Goal: Transaction & Acquisition: Purchase product/service

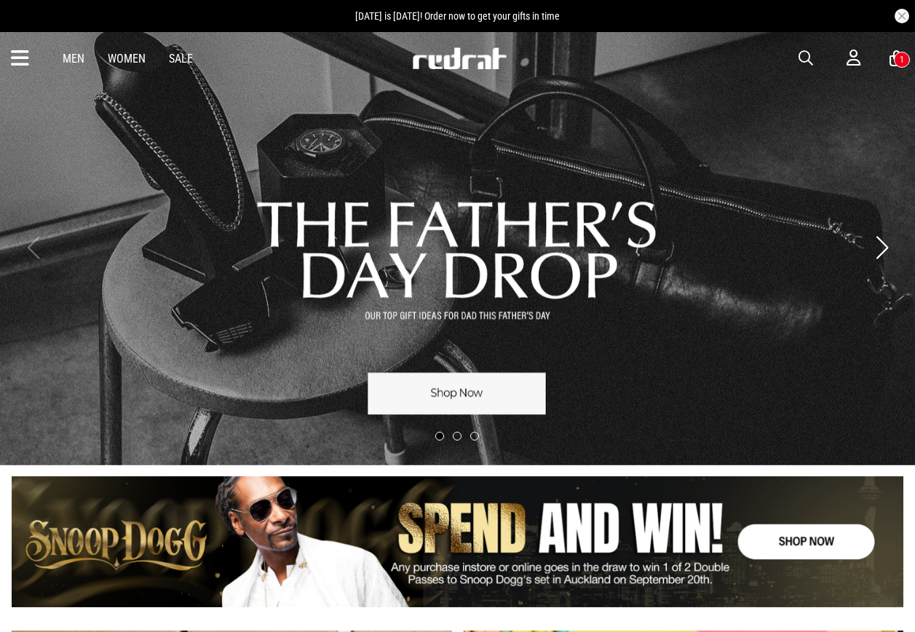
click at [802, 52] on span "button" at bounding box center [806, 58] width 15 height 17
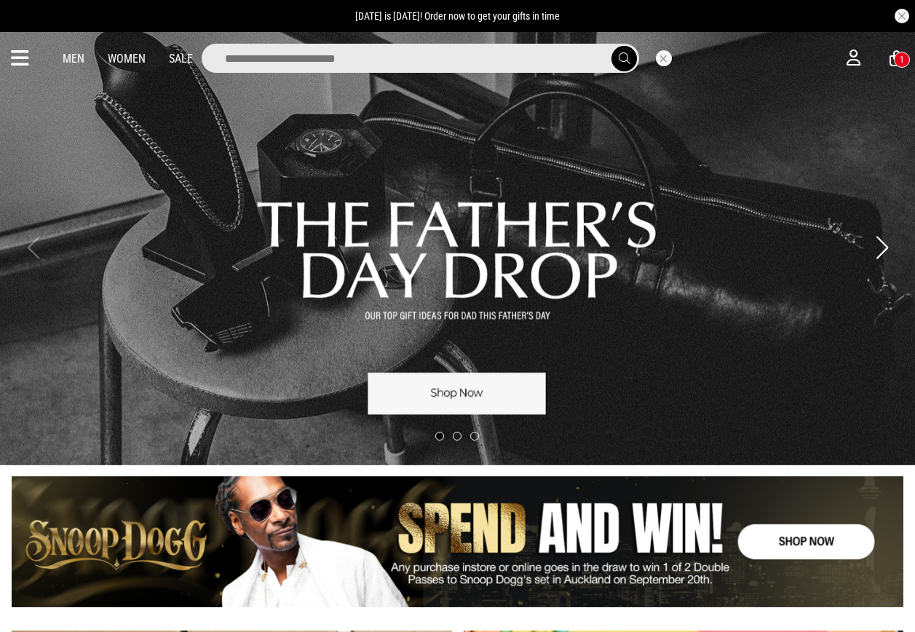
drag, startPoint x: 288, startPoint y: 65, endPoint x: 290, endPoint y: 47, distance: 18.3
click at [287, 64] on input "search" at bounding box center [421, 58] width 438 height 29
type input "**********"
click at [612, 46] on button "submit" at bounding box center [624, 58] width 25 height 25
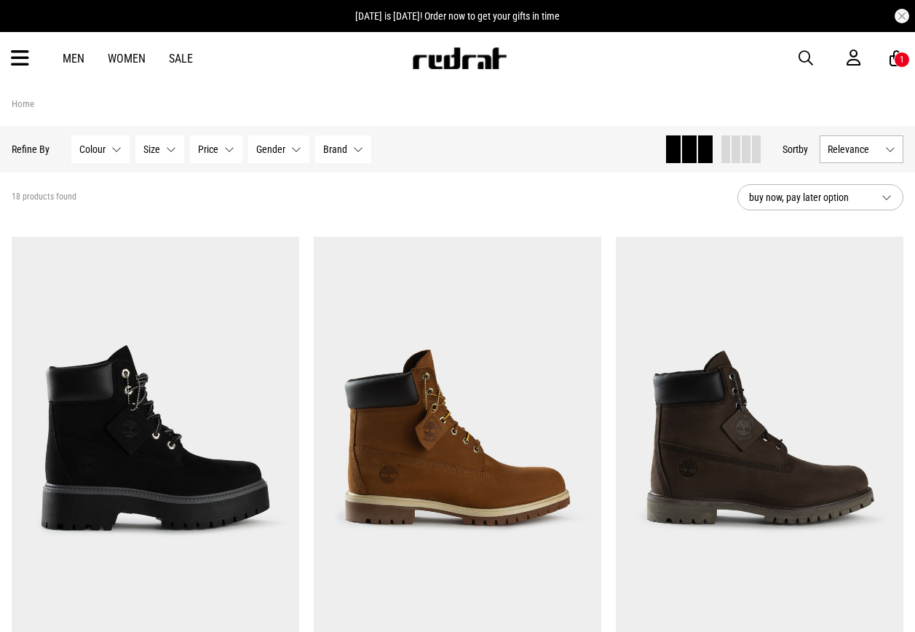
click at [812, 55] on span "button" at bounding box center [806, 58] width 15 height 17
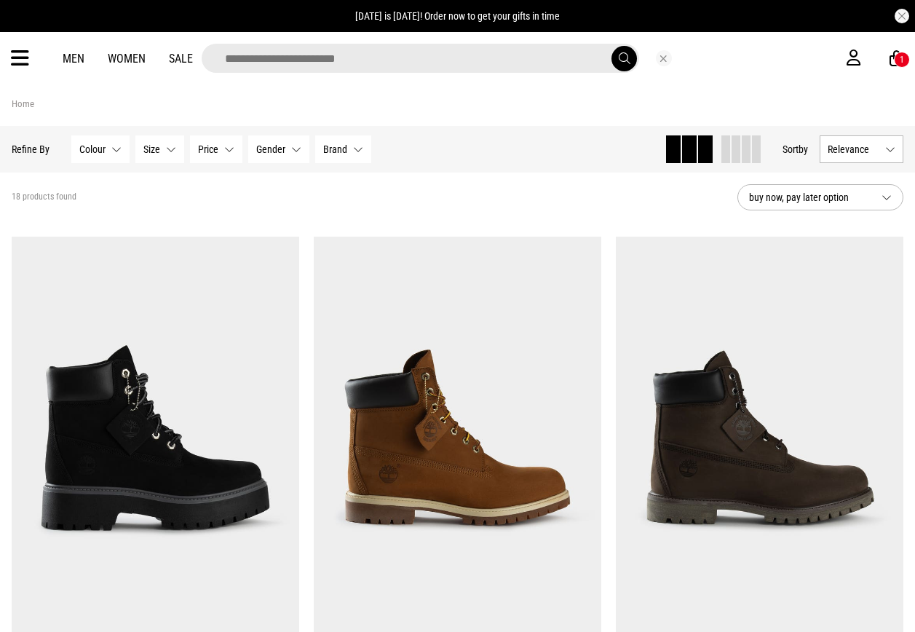
click at [509, 63] on input "search" at bounding box center [421, 58] width 438 height 29
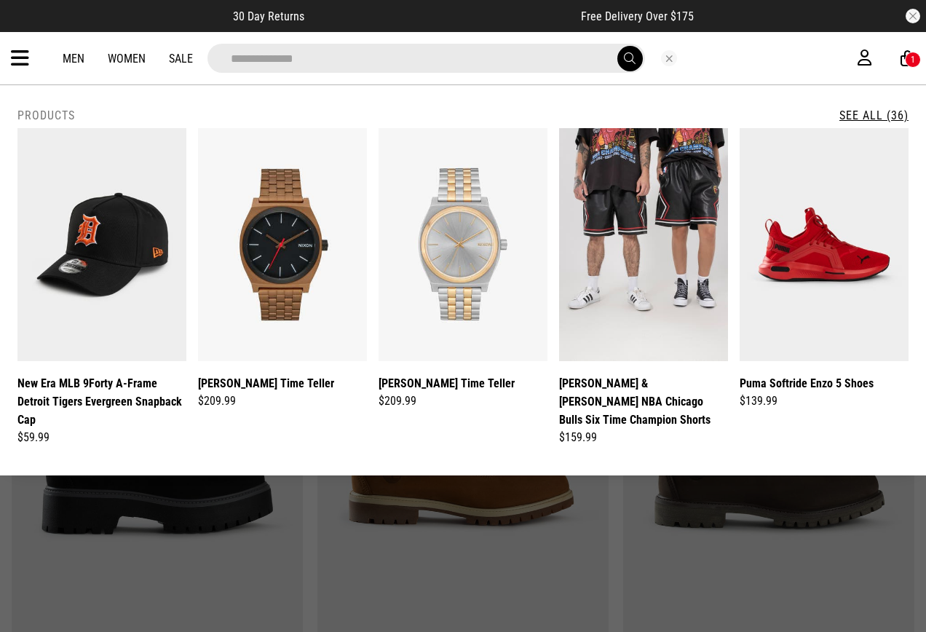
type input "**********"
click at [618, 46] on button "submit" at bounding box center [630, 58] width 25 height 25
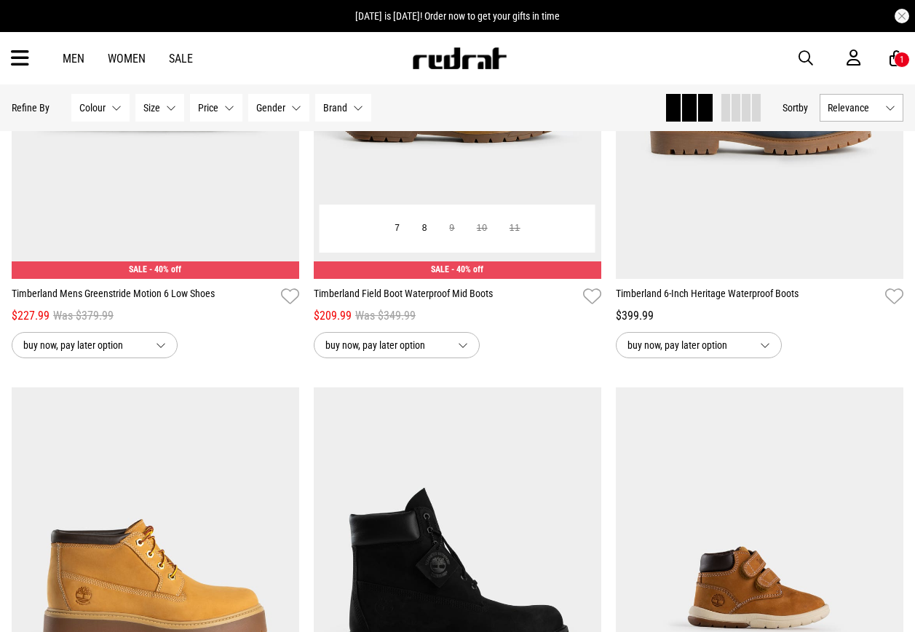
scroll to position [2257, 0]
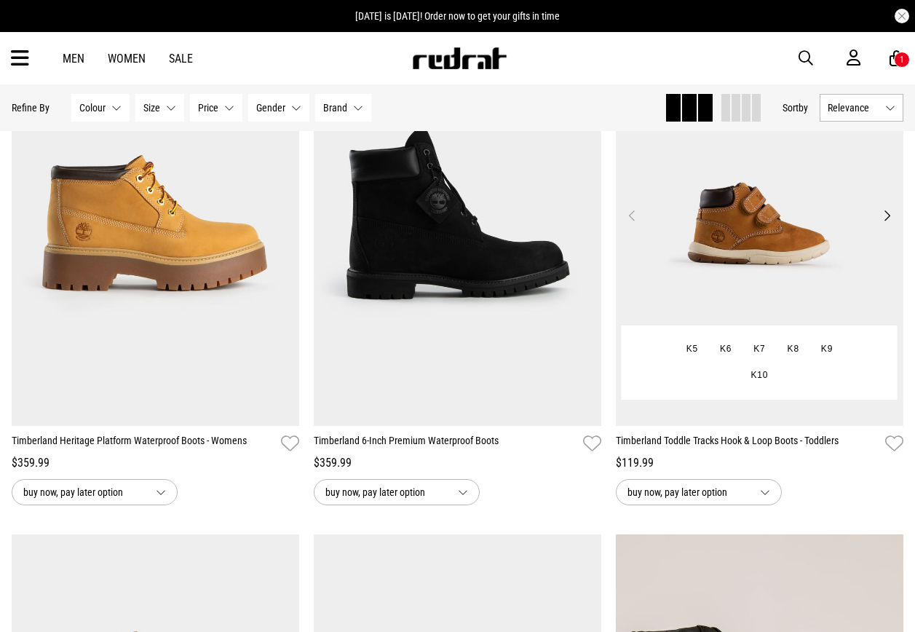
click at [789, 242] on img at bounding box center [760, 224] width 288 height 403
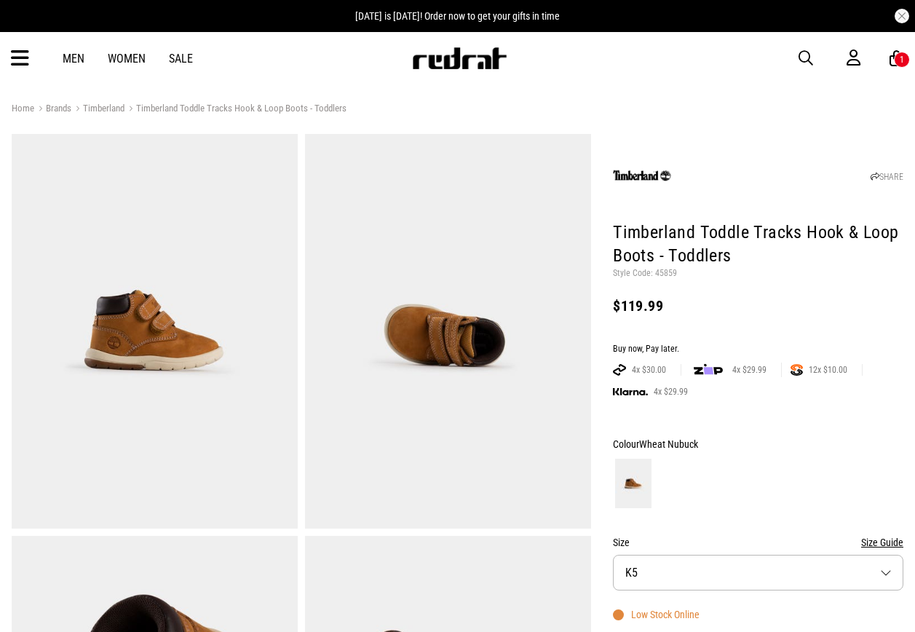
click at [662, 273] on p "Style Code: 45859" at bounding box center [758, 274] width 291 height 12
copy p "45859"
